Goal: Information Seeking & Learning: Learn about a topic

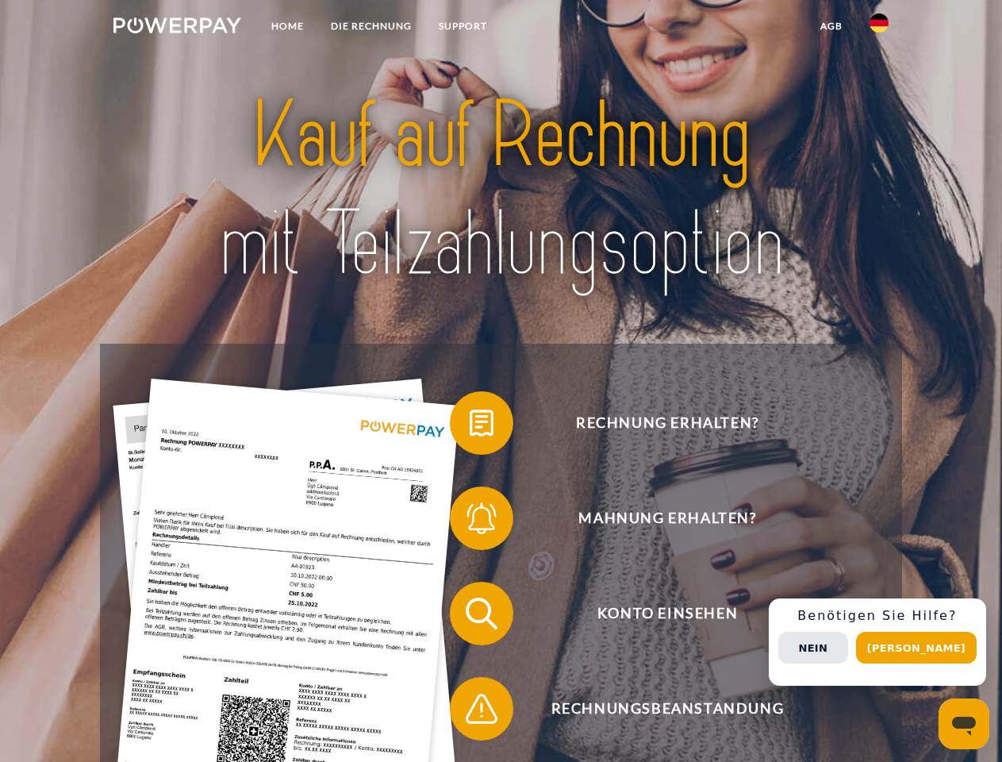
click at [177, 28] on img at bounding box center [177, 25] width 128 height 16
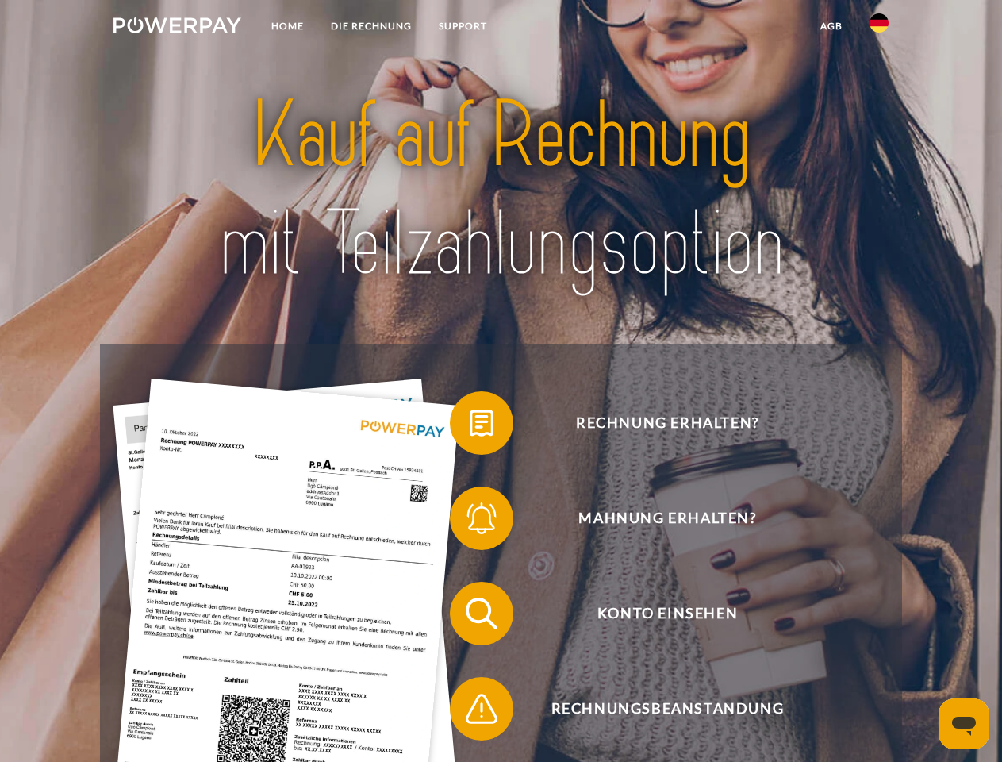
click at [879, 28] on img at bounding box center [878, 22] width 19 height 19
click at [831, 26] on link "agb" at bounding box center [831, 26] width 49 height 29
click at [470, 426] on span at bounding box center [457, 422] width 79 height 79
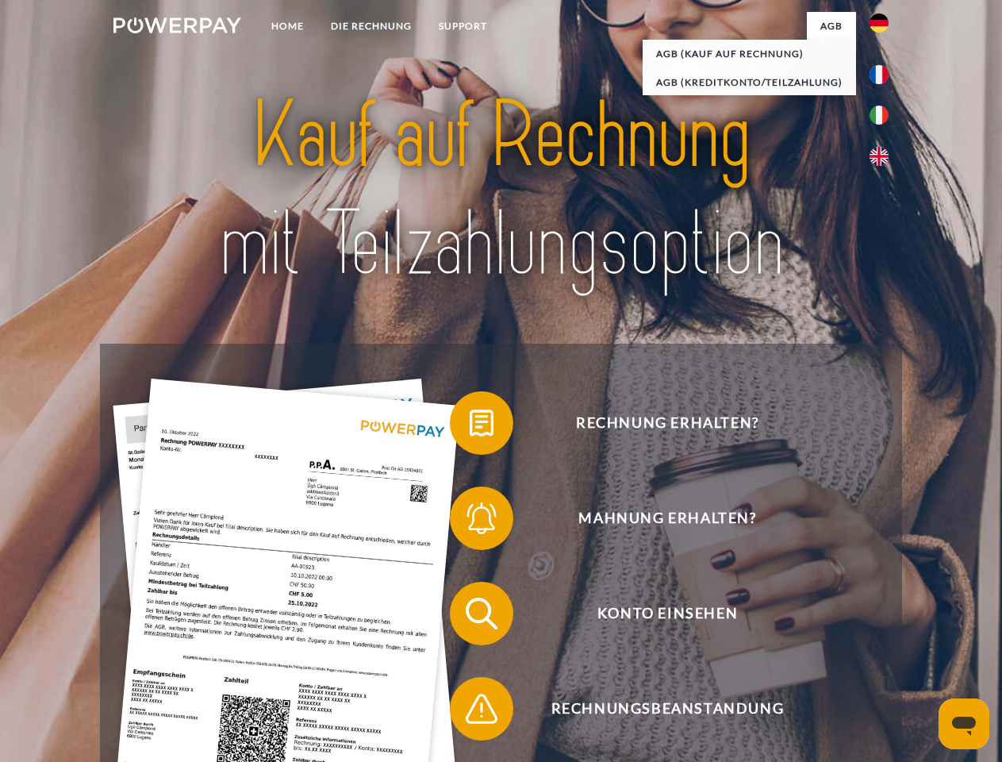
click at [470, 521] on span at bounding box center [457, 517] width 79 height 79
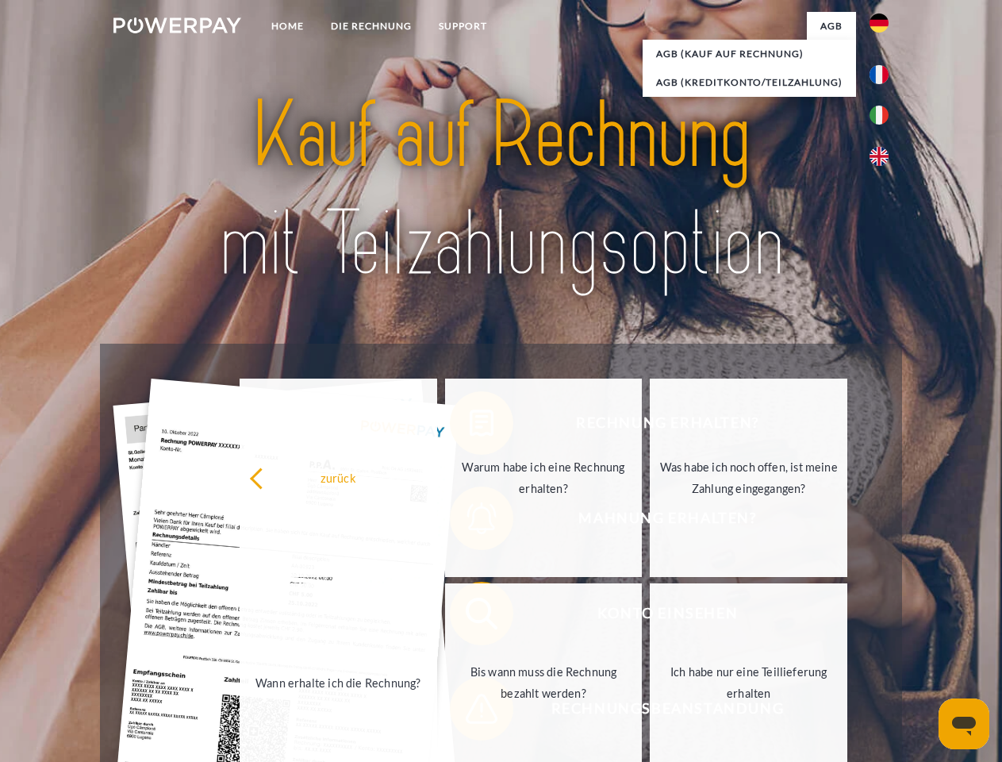
click at [470, 616] on link "Bis wann muss die Rechnung bezahlt werden?" at bounding box center [544, 682] width 198 height 198
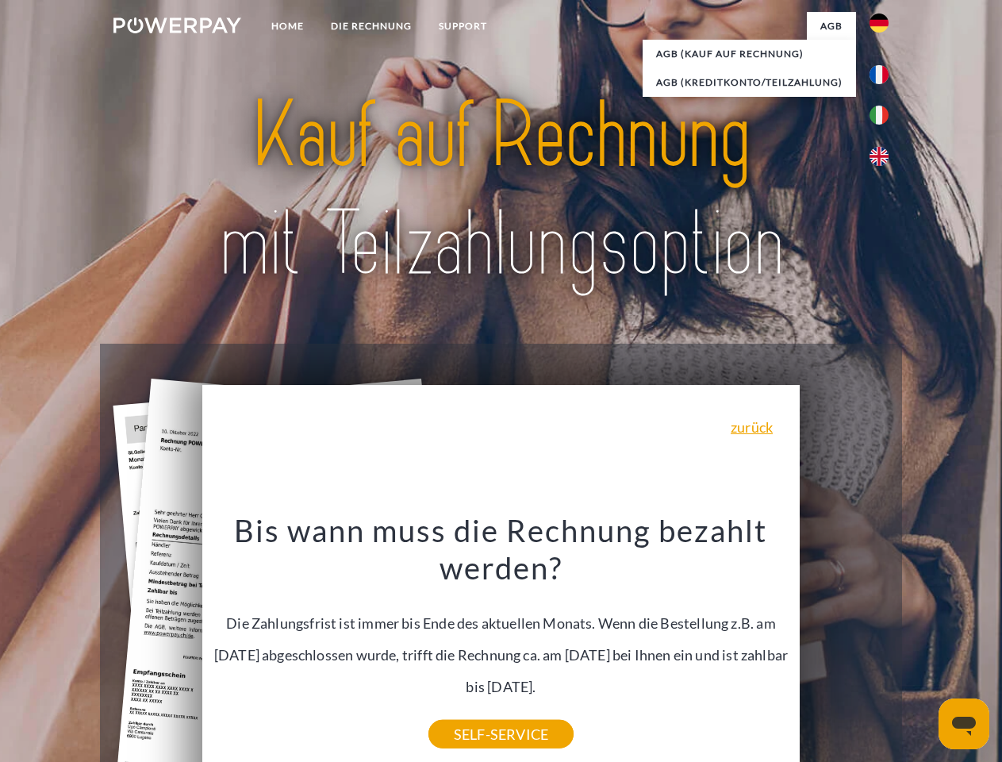
click at [470, 712] on div "Rechnung erhalten? Mahnung erhalten? Konto einsehen" at bounding box center [500, 660] width 801 height 635
click at [883, 642] on div "Rechnung erhalten? Mahnung erhalten? Konto einsehen" at bounding box center [500, 660] width 801 height 635
click at [844, 645] on span "Konto einsehen" at bounding box center [667, 612] width 389 height 63
click at [922, 647] on header "Home DIE RECHNUNG SUPPORT" at bounding box center [501, 548] width 1002 height 1096
